Goal: Check status: Check status

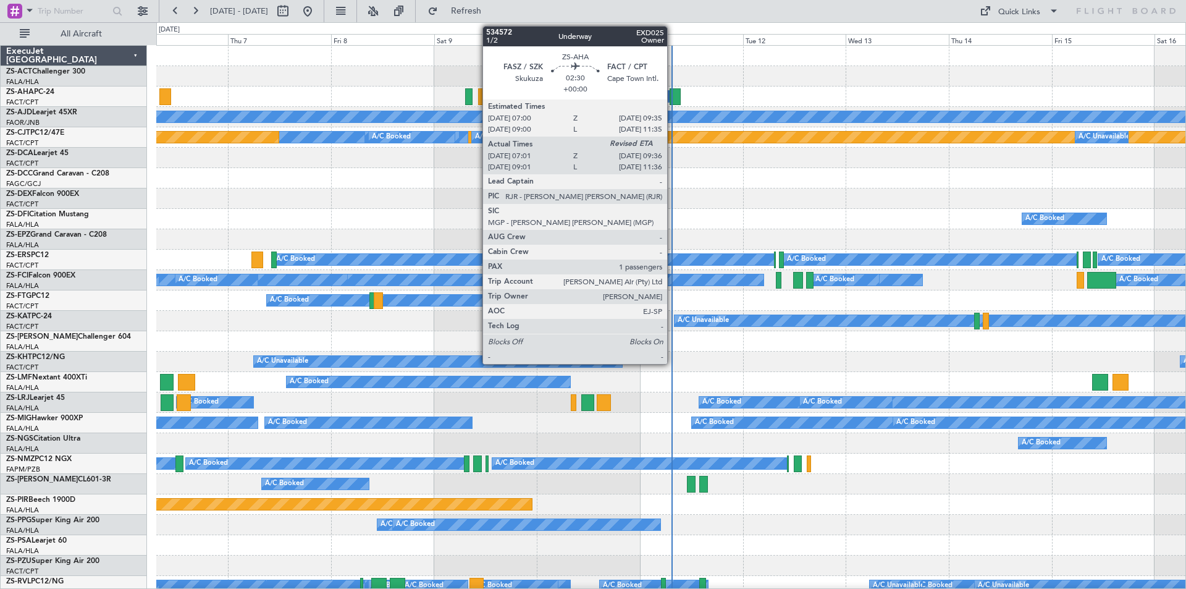
click at [673, 99] on div at bounding box center [675, 96] width 11 height 17
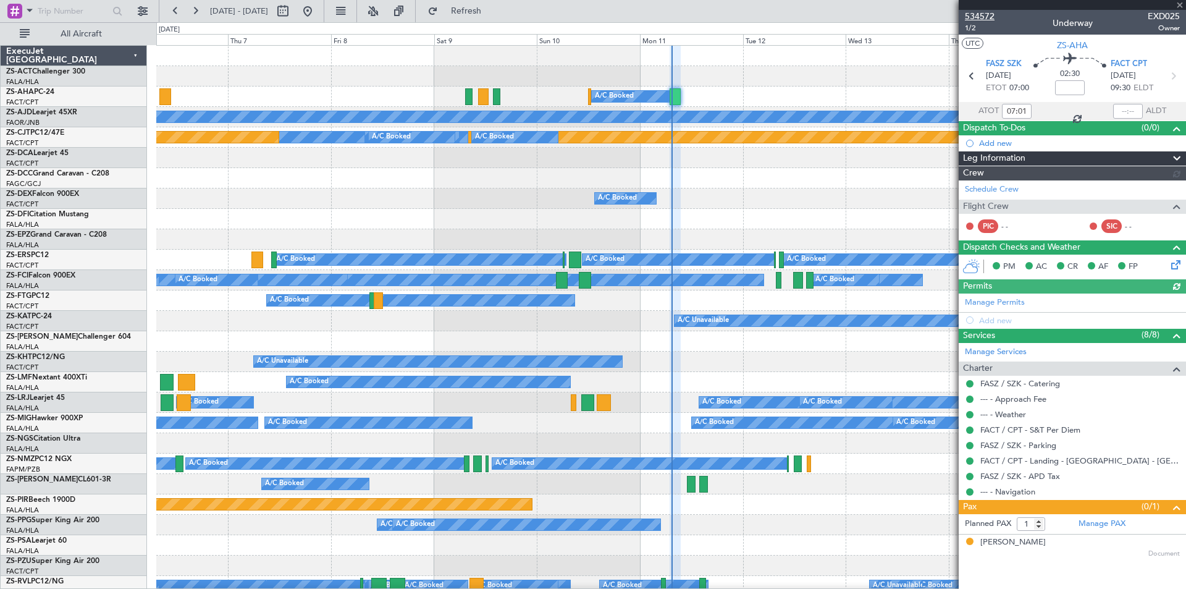
click at [980, 17] on span "534572" at bounding box center [980, 16] width 30 height 13
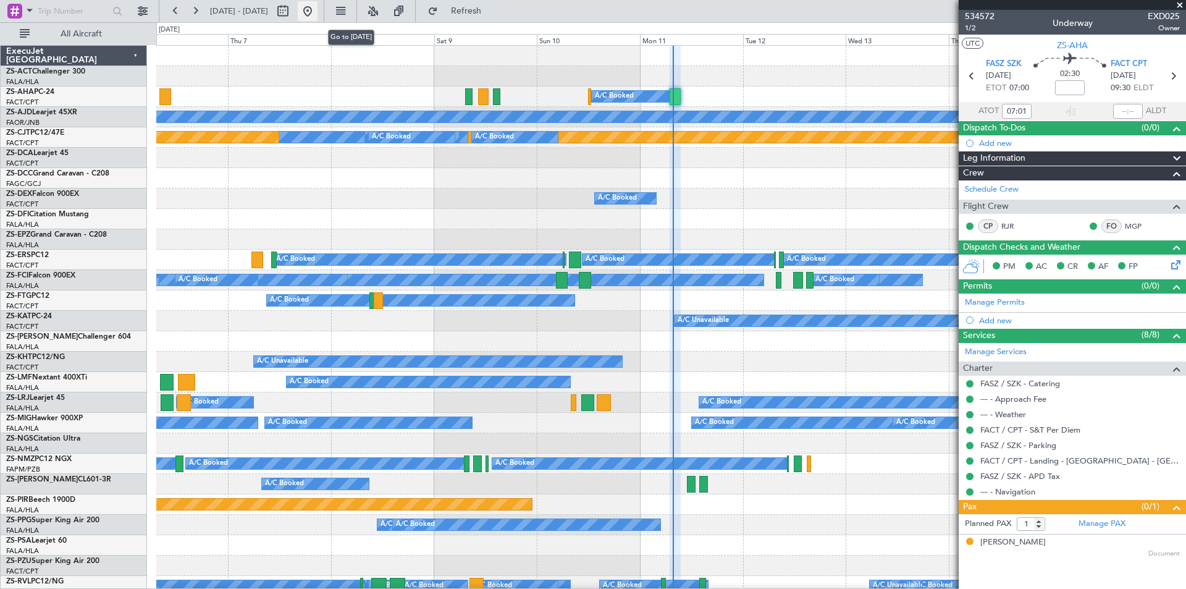
click at [317, 15] on button at bounding box center [308, 11] width 20 height 20
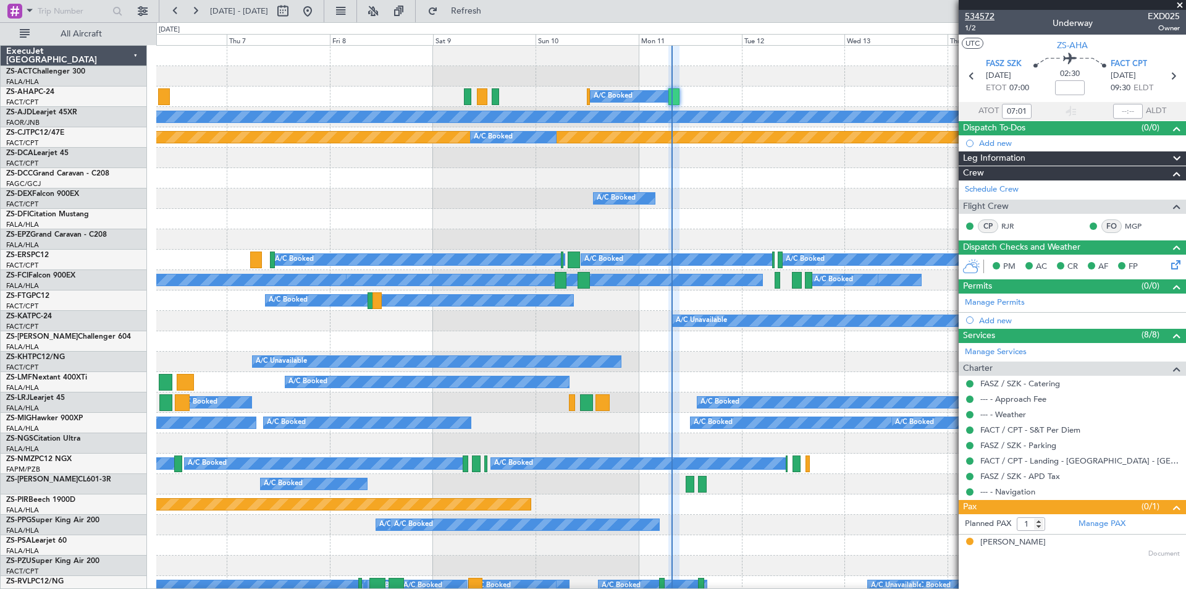
click at [986, 15] on span "534572" at bounding box center [980, 16] width 30 height 13
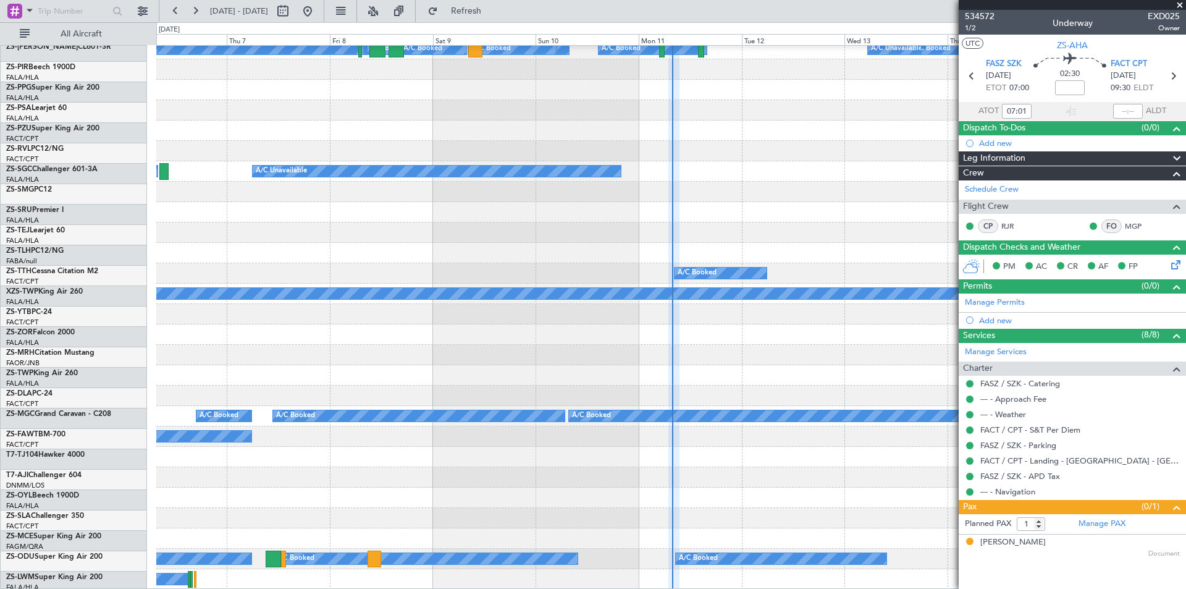
scroll to position [537, 0]
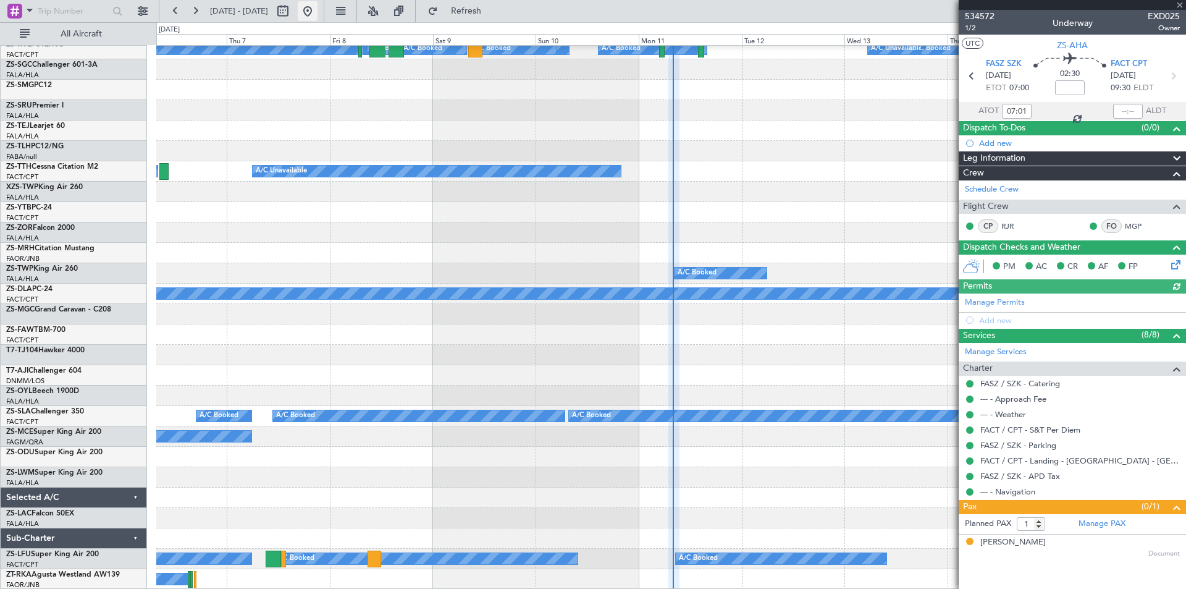
click at [317, 10] on button at bounding box center [308, 11] width 20 height 20
click at [317, 14] on button at bounding box center [308, 11] width 20 height 20
click at [293, 12] on button at bounding box center [283, 11] width 20 height 20
select select "8"
select select "2025"
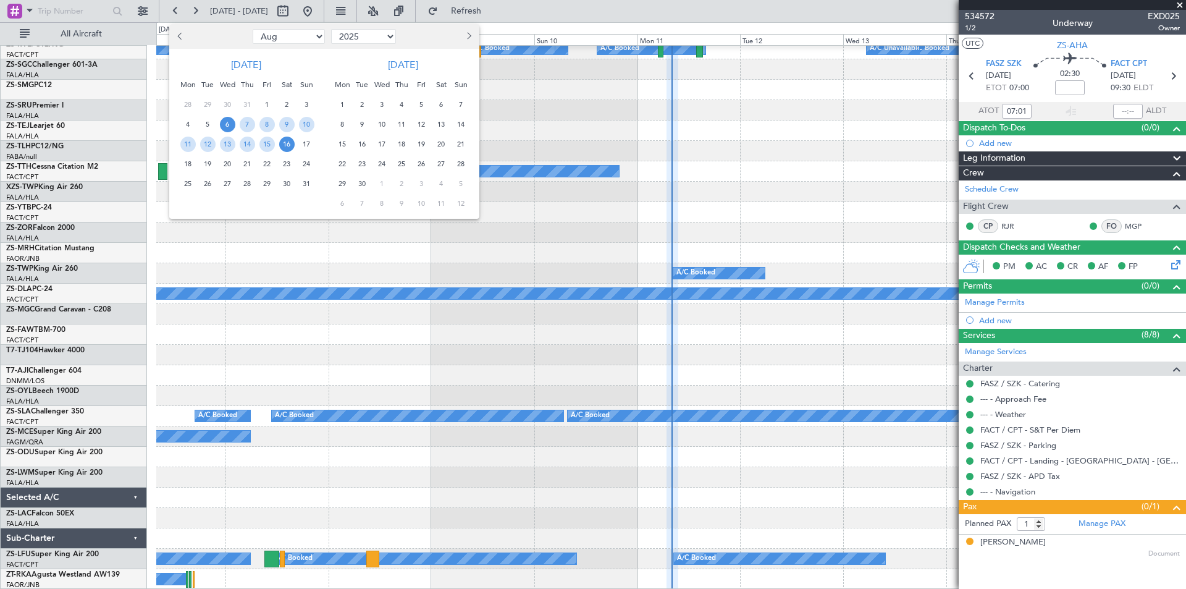
click at [183, 162] on span "18" at bounding box center [187, 163] width 15 height 15
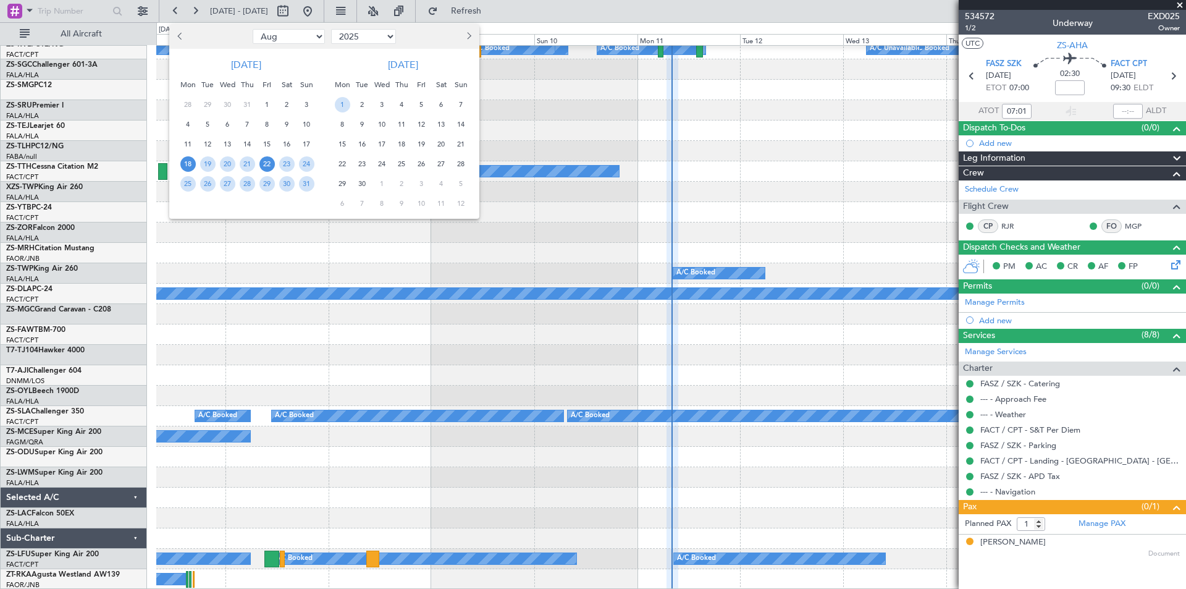
click at [264, 166] on span "22" at bounding box center [266, 163] width 15 height 15
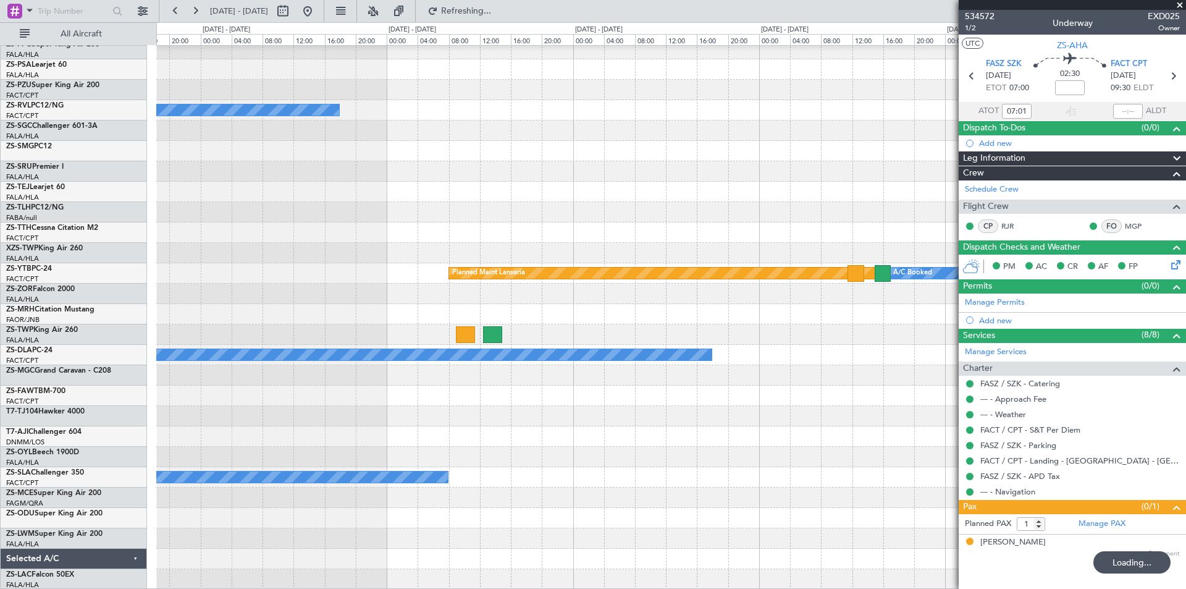
scroll to position [476, 0]
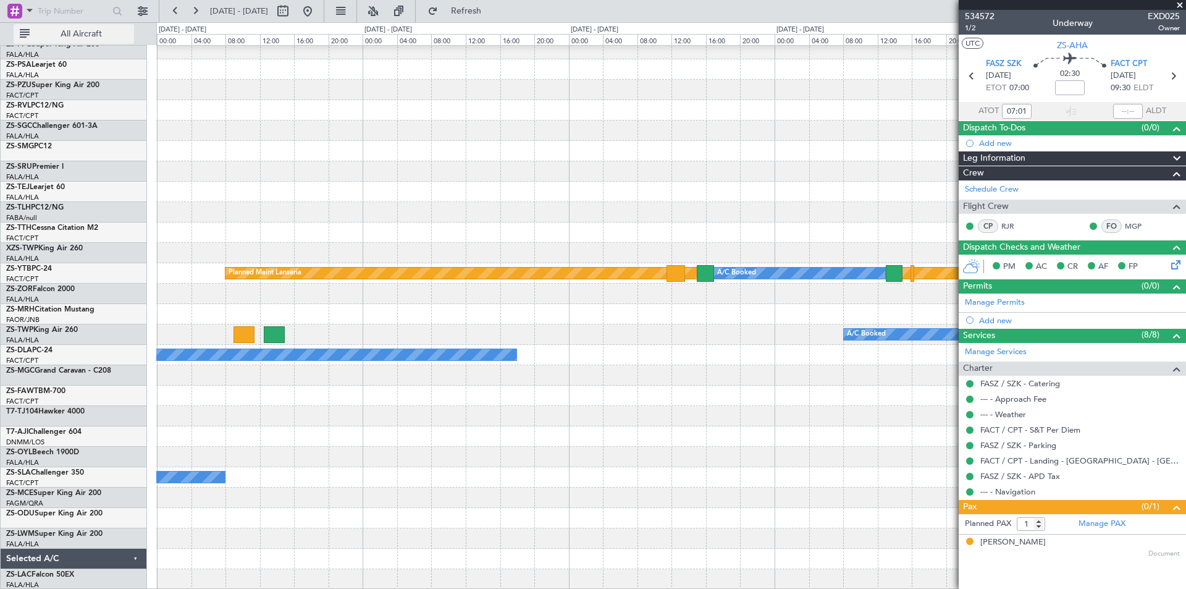
click at [88, 30] on span "All Aircraft" at bounding box center [81, 34] width 98 height 9
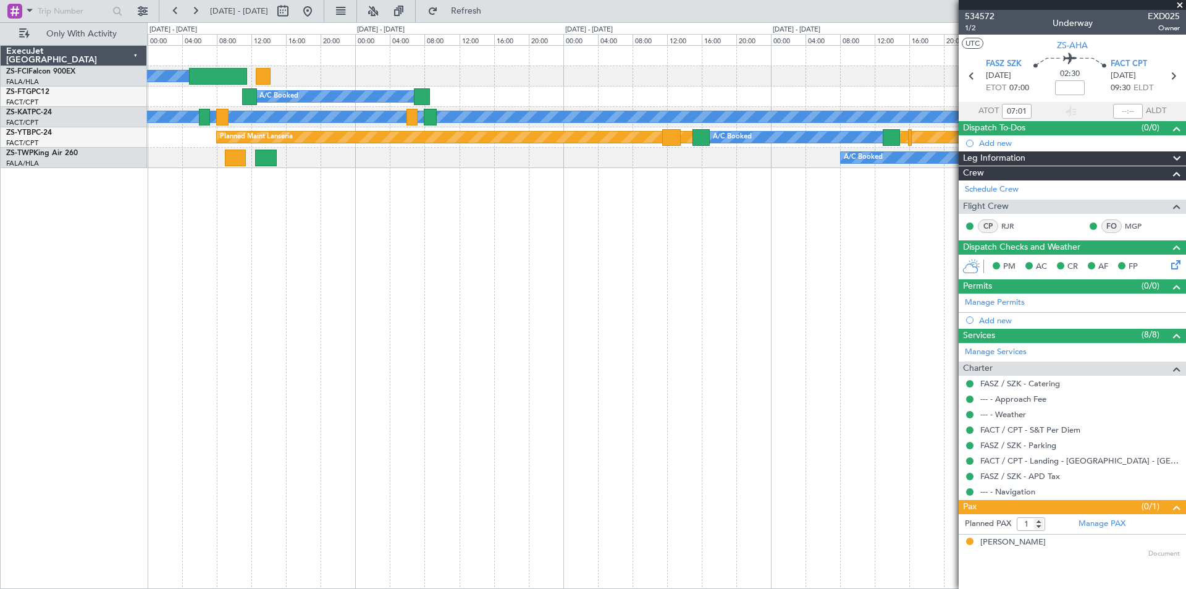
click at [1183, 4] on span at bounding box center [1180, 5] width 12 height 11
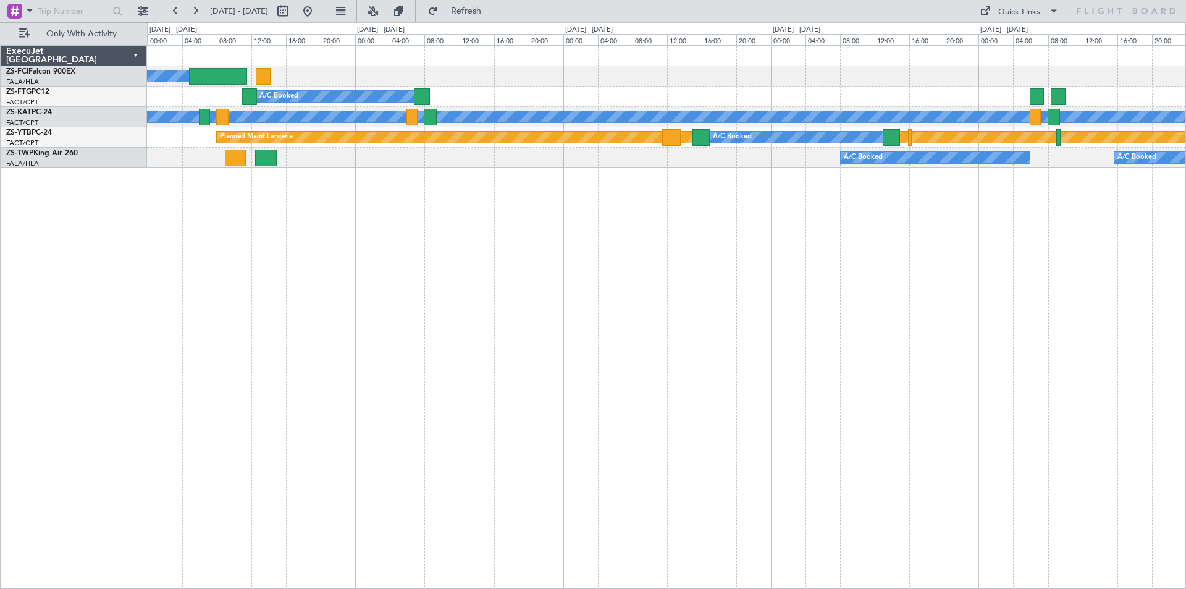
type input "0"
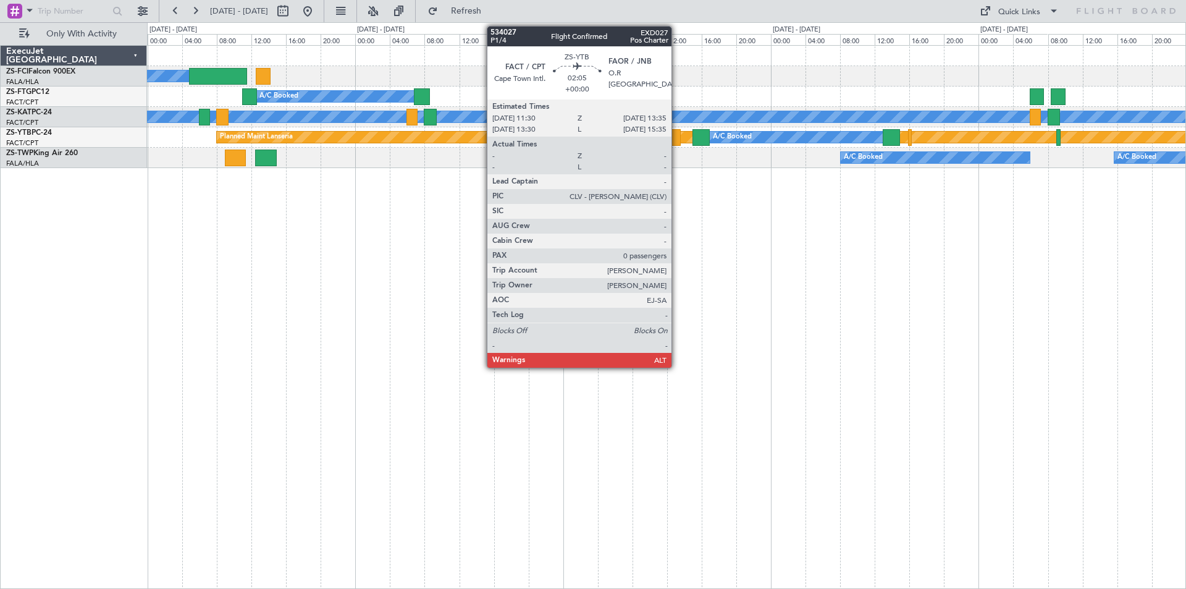
click at [676, 134] on div at bounding box center [671, 137] width 19 height 17
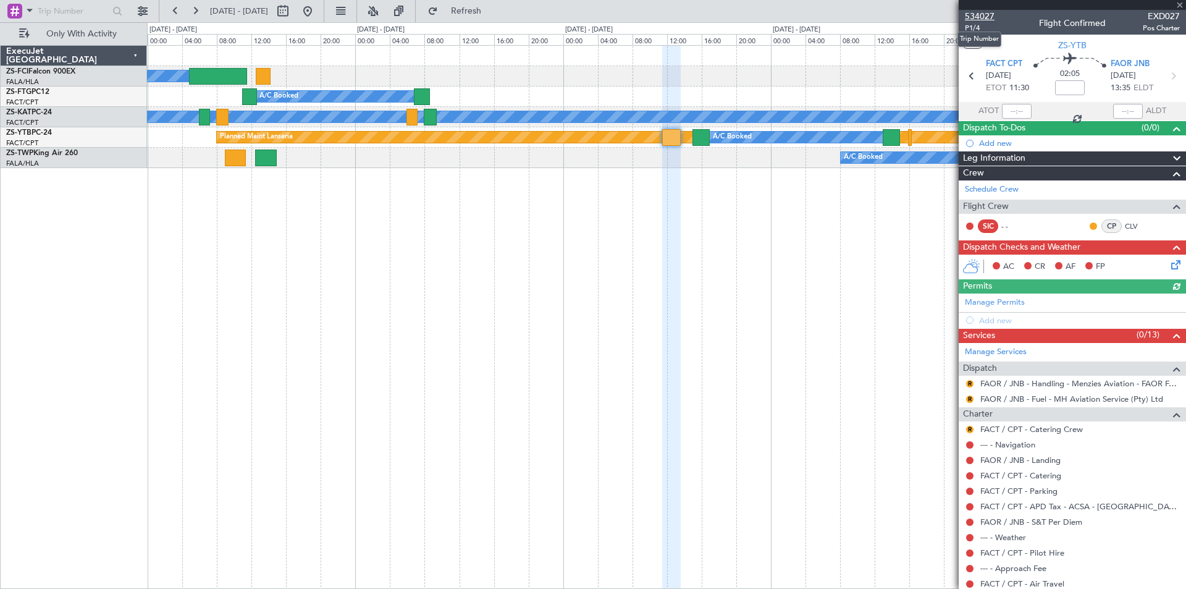
click at [971, 14] on span "534027" at bounding box center [980, 16] width 30 height 13
click at [1181, 4] on span at bounding box center [1180, 5] width 12 height 11
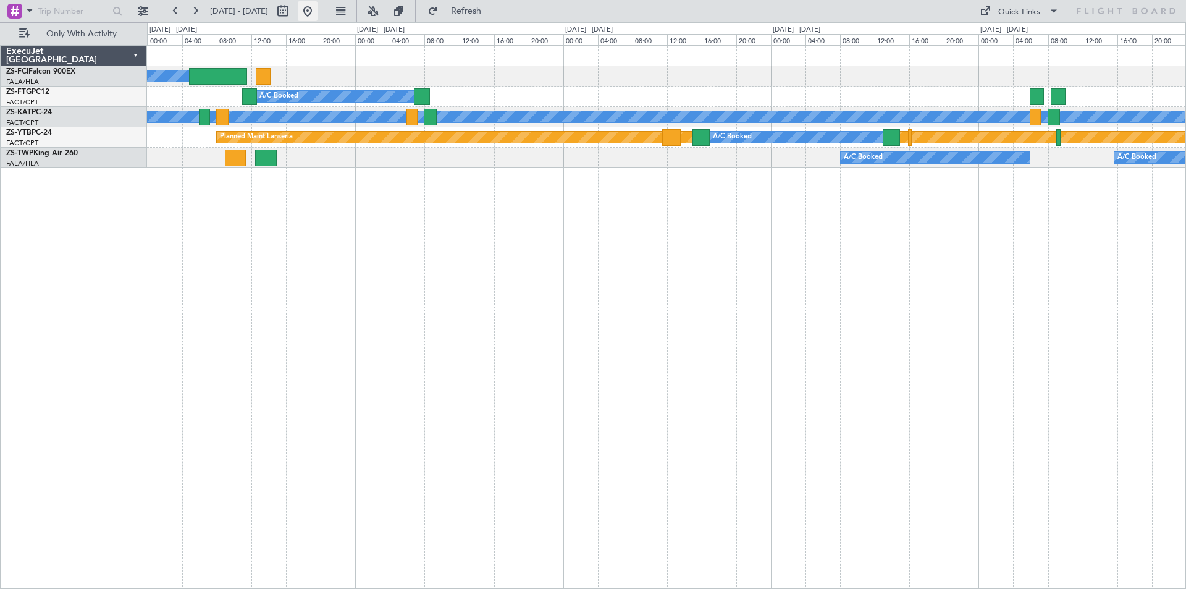
click at [317, 9] on button at bounding box center [308, 11] width 20 height 20
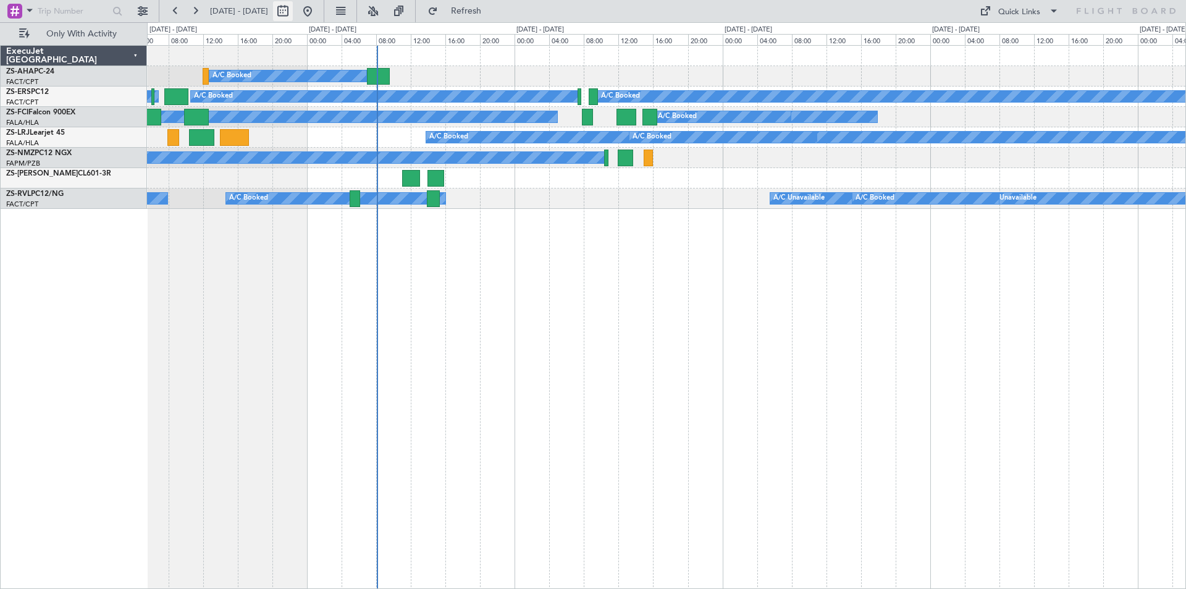
click at [293, 17] on button at bounding box center [283, 11] width 20 height 20
select select "8"
select select "2025"
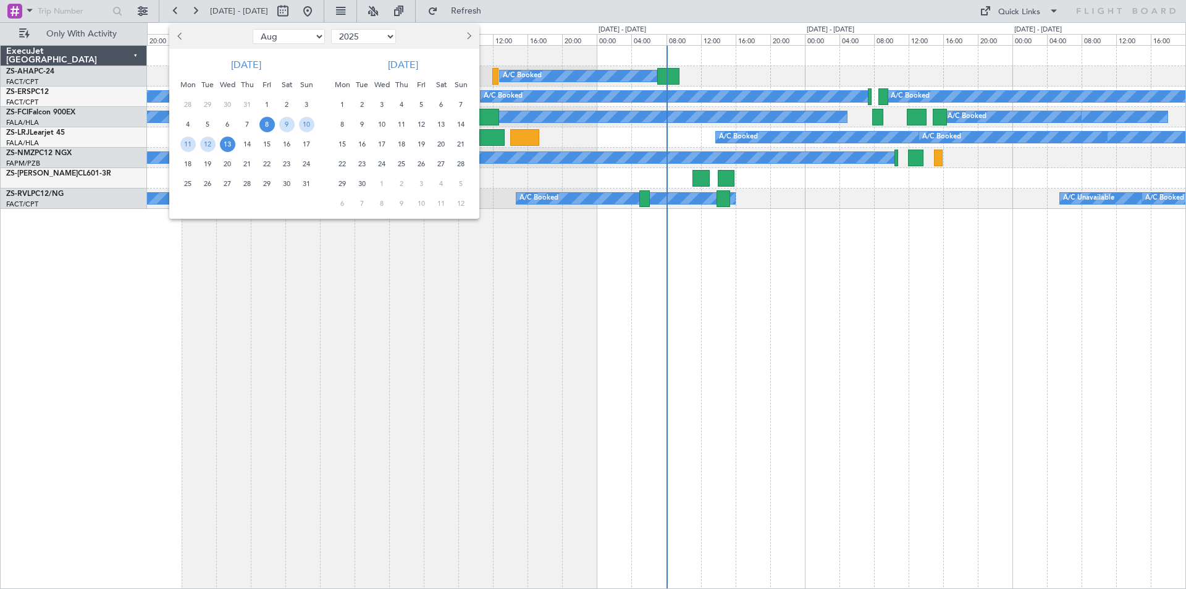
click at [466, 32] on button "Next month" at bounding box center [468, 37] width 14 height 20
click at [341, 164] on span "20" at bounding box center [342, 163] width 15 height 15
click at [346, 205] on span "3" at bounding box center [342, 203] width 15 height 15
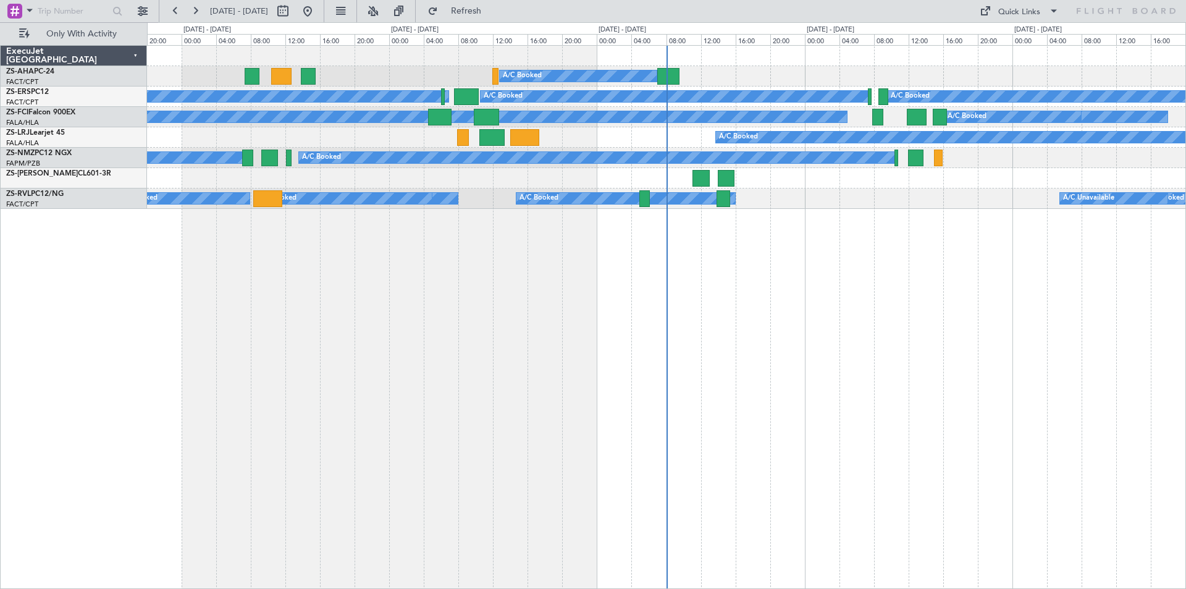
select select "10"
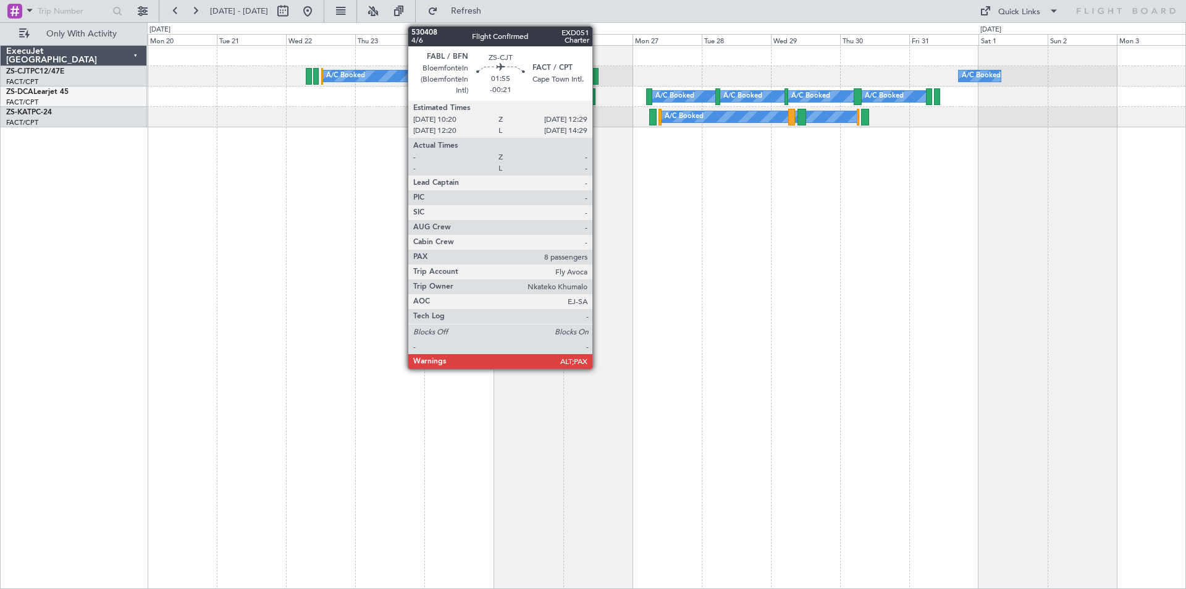
click at [598, 77] on div at bounding box center [595, 76] width 7 height 17
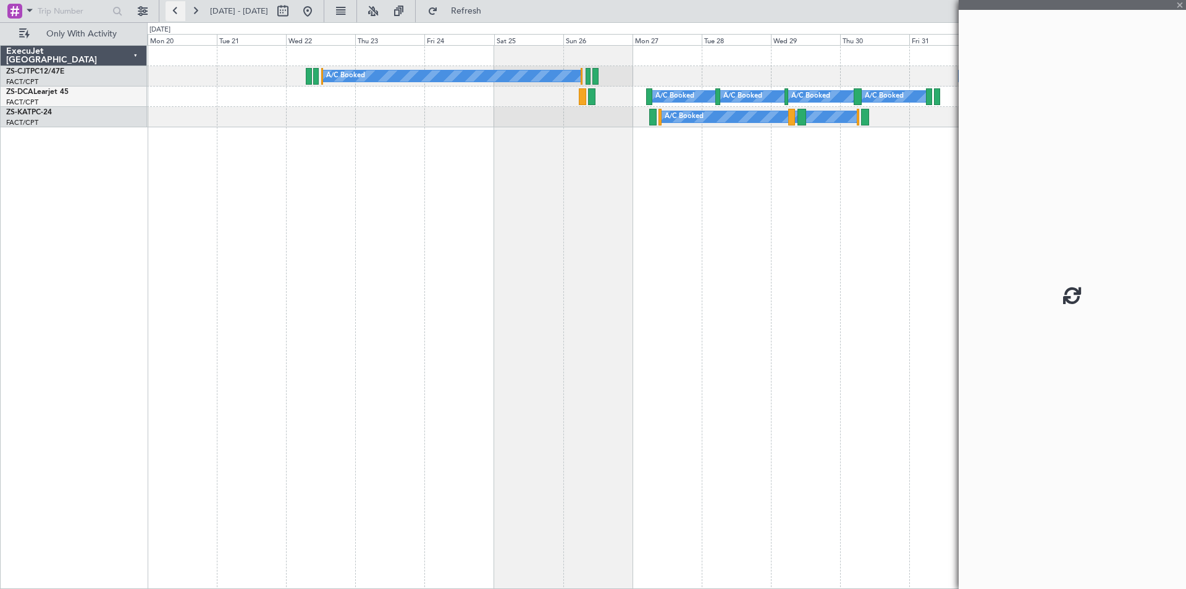
click at [176, 5] on button at bounding box center [176, 11] width 20 height 20
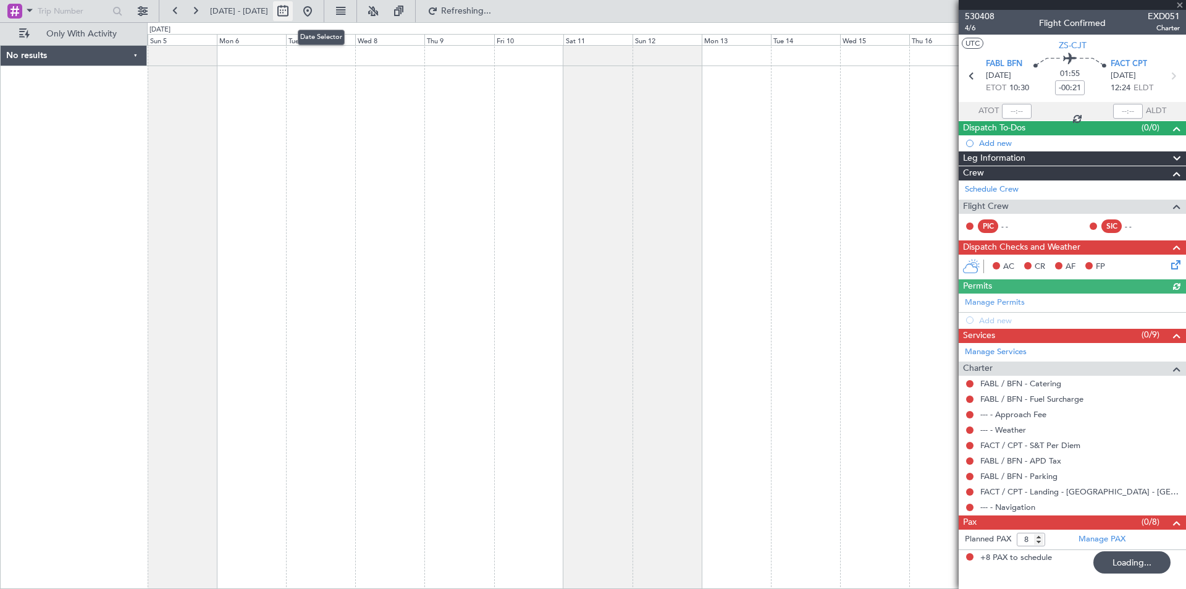
click at [293, 10] on button at bounding box center [283, 11] width 20 height 20
select select "10"
select select "2025"
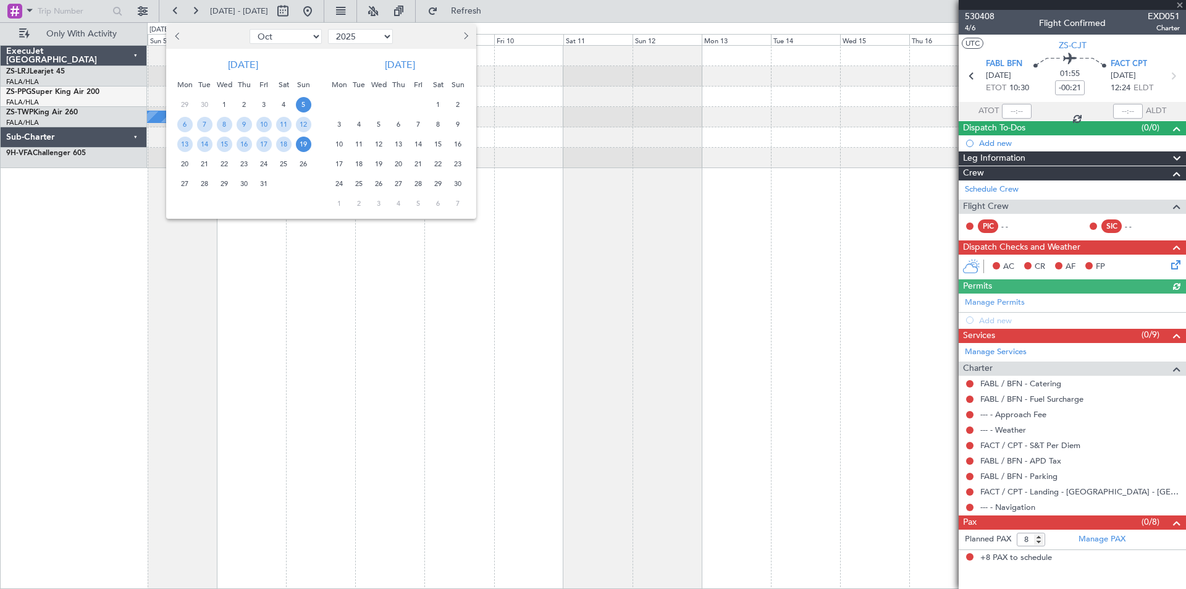
click at [177, 36] on span "Previous month" at bounding box center [178, 35] width 7 height 7
select select "9"
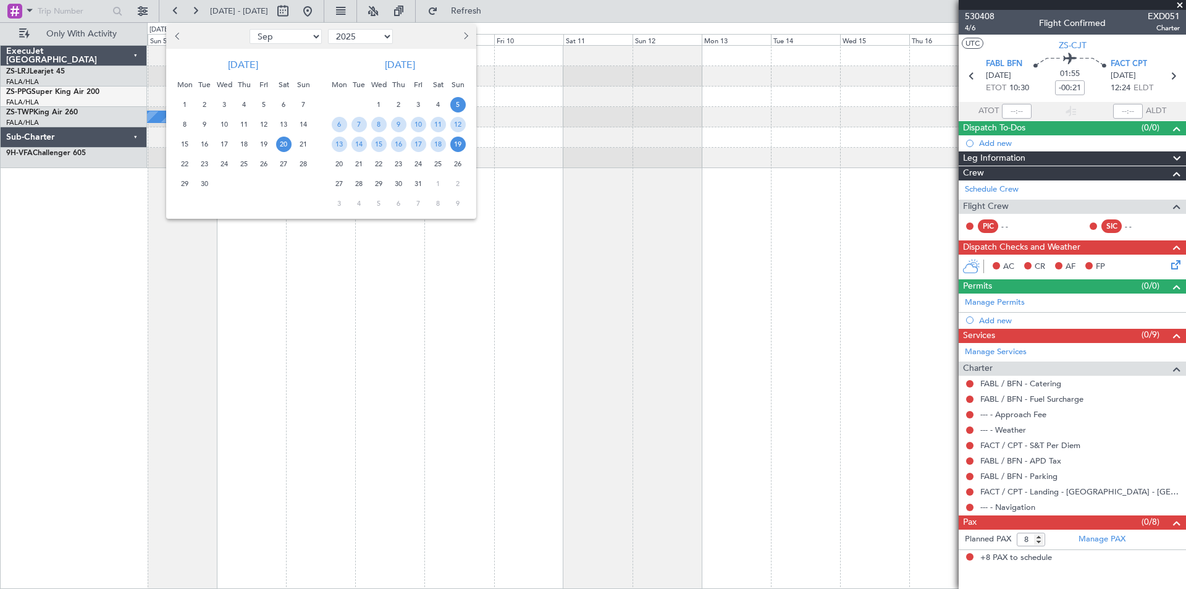
click at [285, 145] on span "20" at bounding box center [283, 144] width 15 height 15
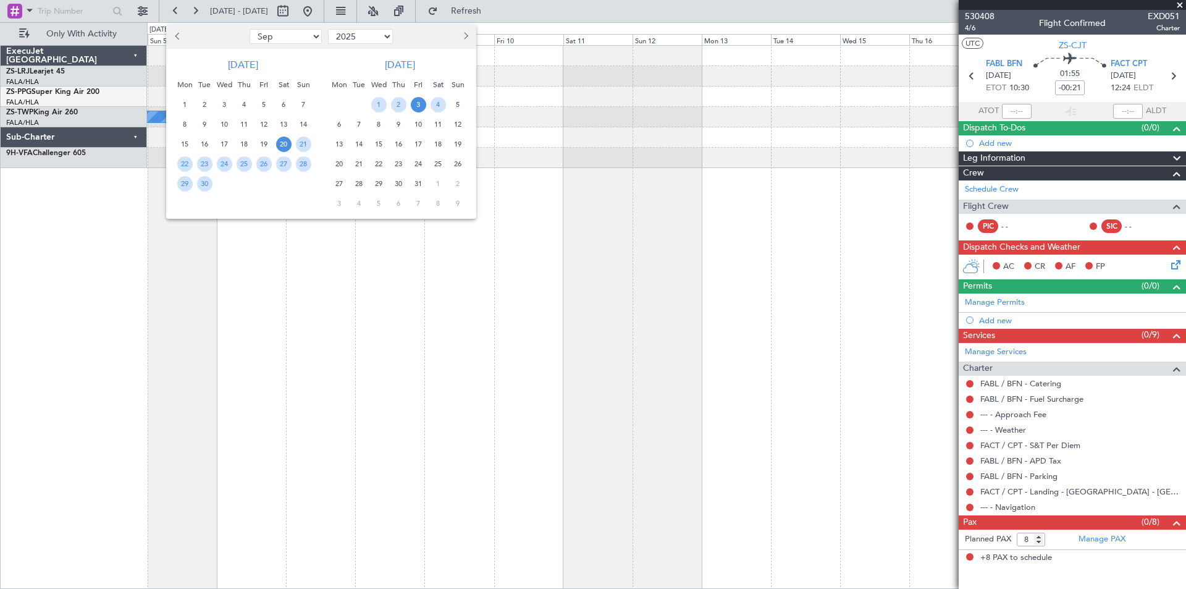
click at [420, 102] on span "3" at bounding box center [418, 104] width 15 height 15
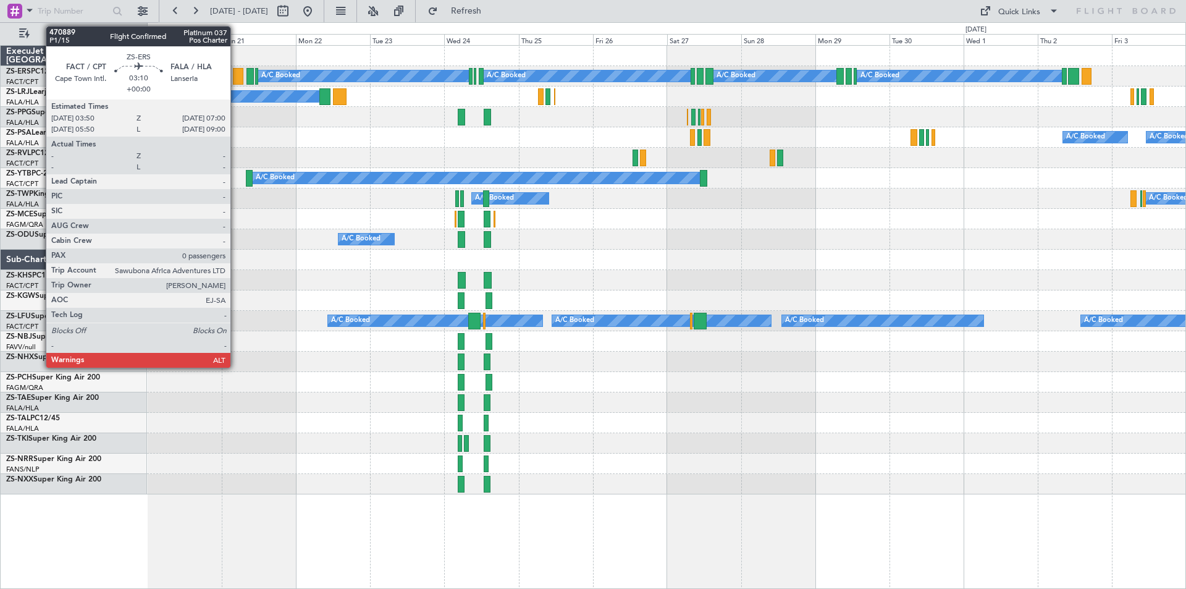
click at [236, 74] on div at bounding box center [238, 76] width 10 height 17
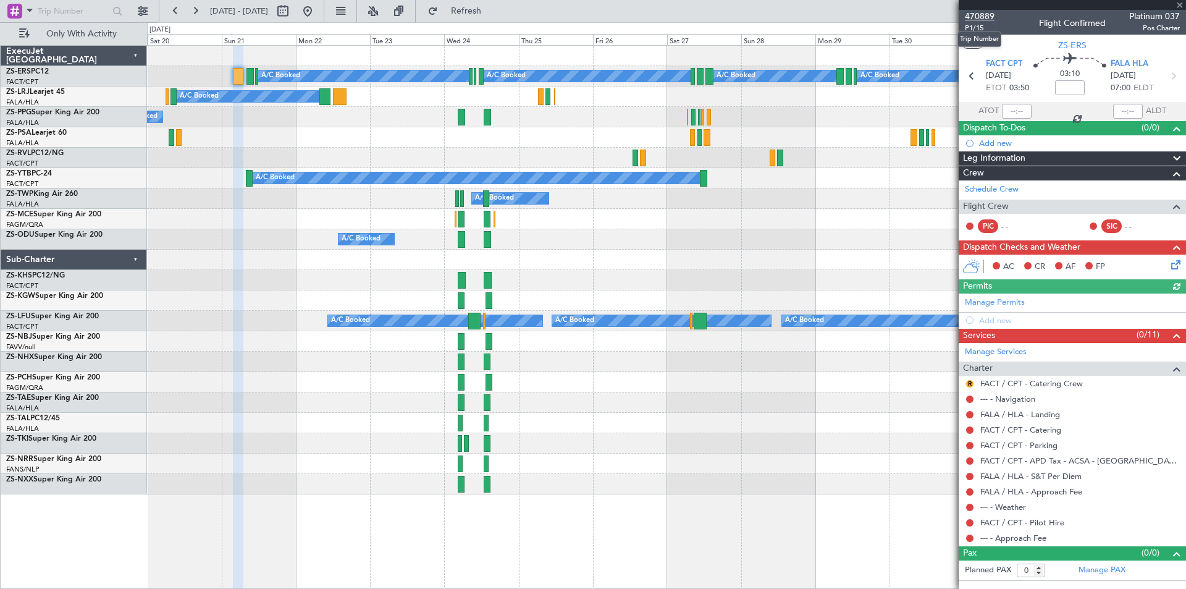
click at [986, 14] on span "470889" at bounding box center [980, 16] width 30 height 13
click at [1180, 4] on span at bounding box center [1180, 5] width 12 height 11
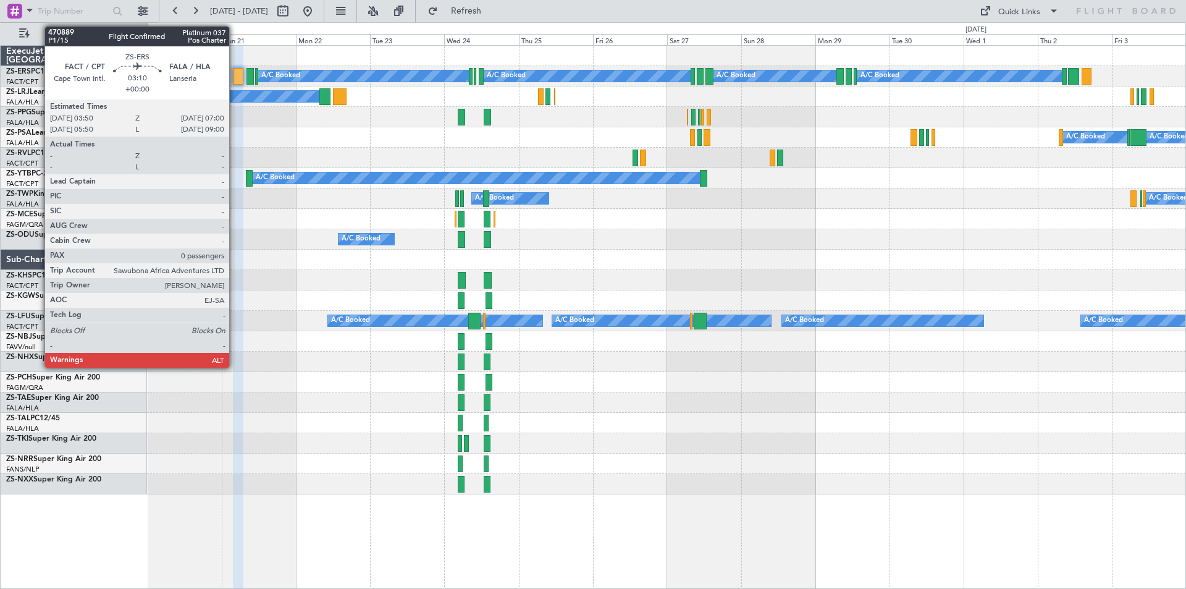
click at [235, 77] on div at bounding box center [238, 76] width 10 height 17
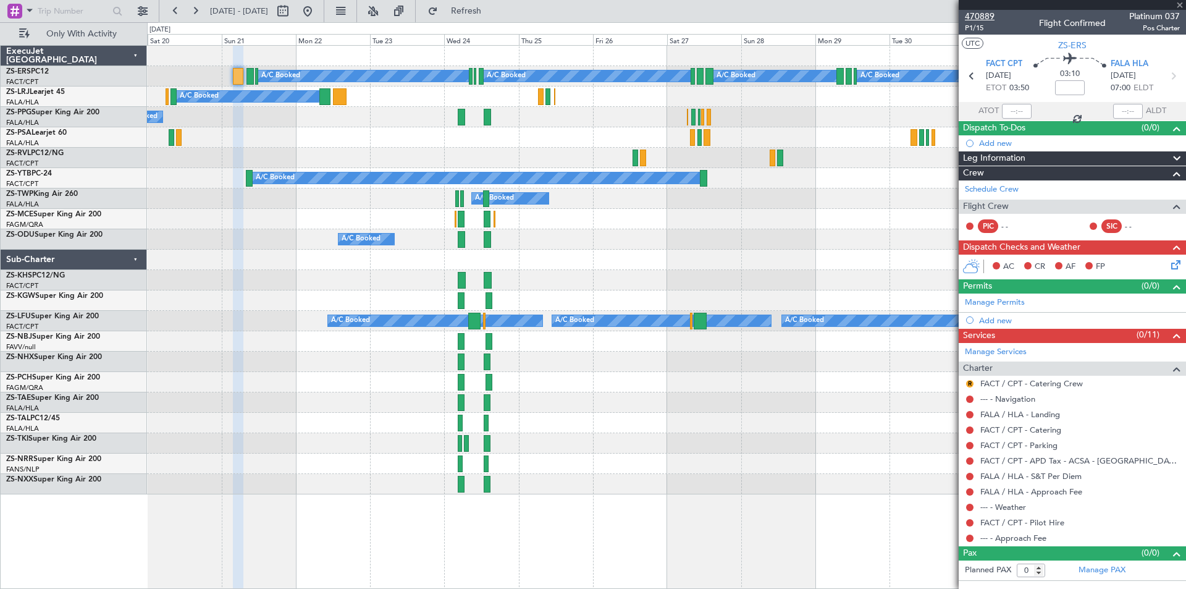
click at [986, 19] on span "470889" at bounding box center [980, 16] width 30 height 13
click at [986, 14] on span "470889" at bounding box center [980, 16] width 30 height 13
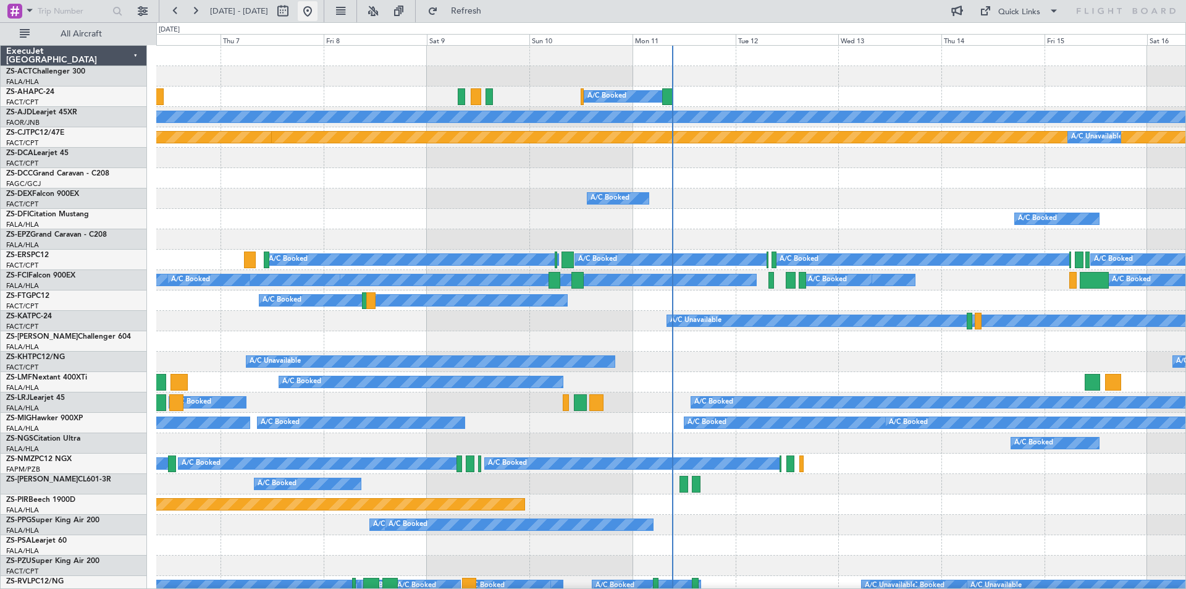
click at [317, 12] on button at bounding box center [308, 11] width 20 height 20
click at [293, 10] on button at bounding box center [283, 11] width 20 height 20
select select "8"
select select "2025"
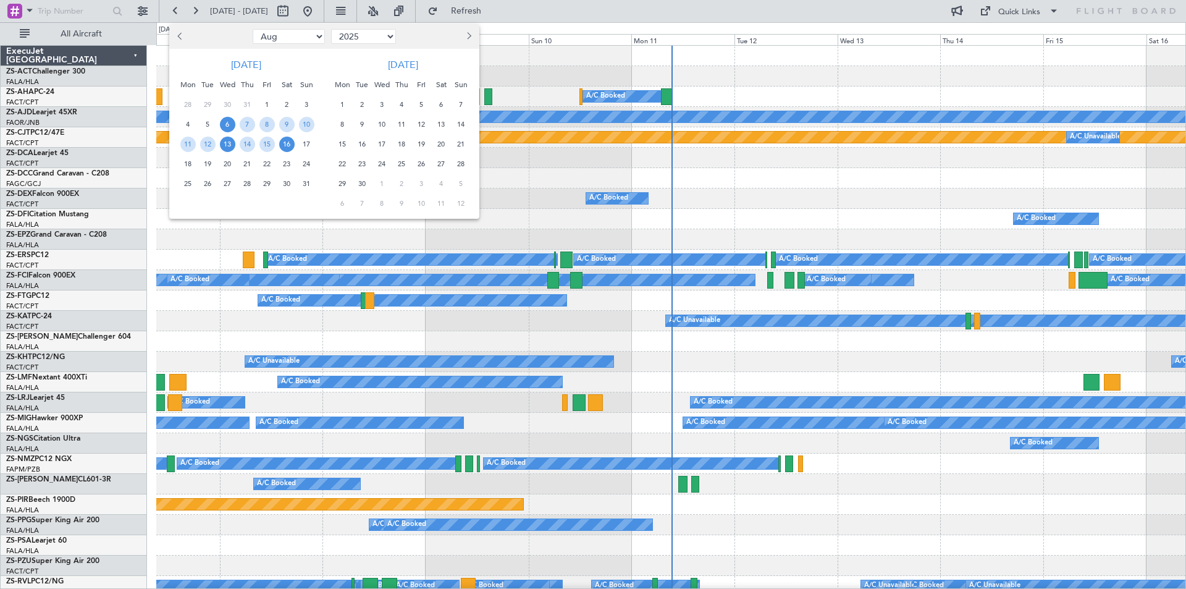
click at [224, 147] on span "13" at bounding box center [227, 144] width 15 height 15
click at [241, 143] on span "14" at bounding box center [247, 144] width 15 height 15
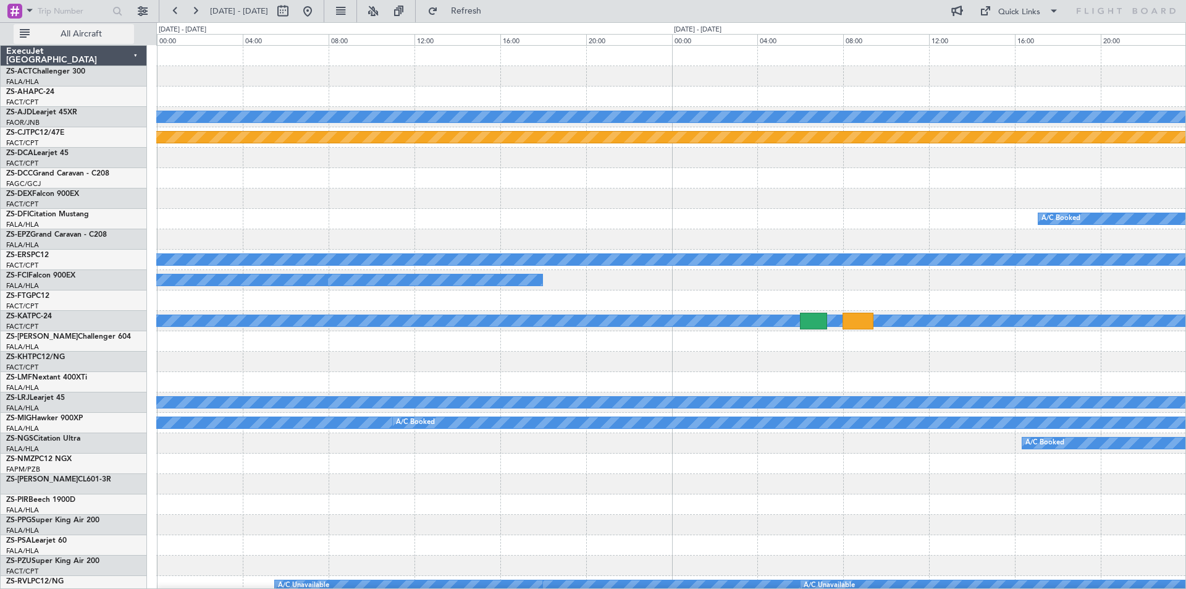
click at [87, 30] on span "All Aircraft" at bounding box center [81, 34] width 98 height 9
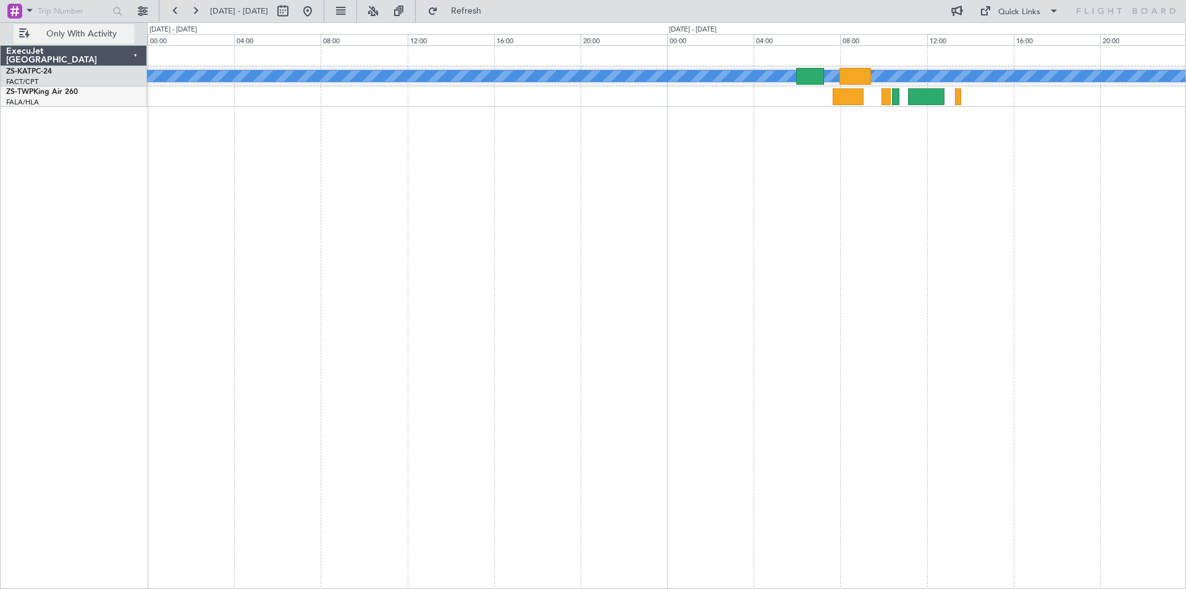
click at [96, 36] on span "Only With Activity" at bounding box center [81, 34] width 98 height 9
